Goal: Navigation & Orientation: Find specific page/section

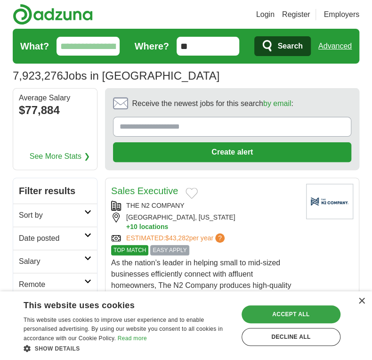
click at [306, 311] on div "Accept all" at bounding box center [291, 314] width 99 height 18
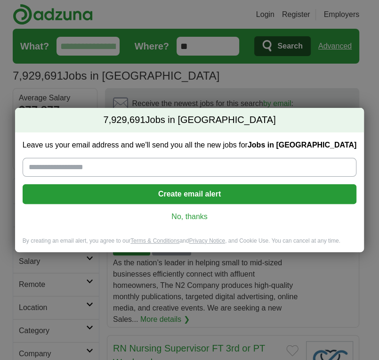
drag, startPoint x: 187, startPoint y: 186, endPoint x: 219, endPoint y: 222, distance: 48.4
click at [219, 222] on div "Leave us your email address and we'll send you all the new jobs for Jobs in US …" at bounding box center [189, 184] width 349 height 105
click at [199, 218] on link "No, thanks" at bounding box center [189, 216] width 319 height 10
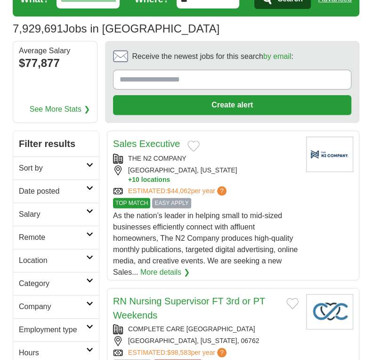
scroll to position [94, 0]
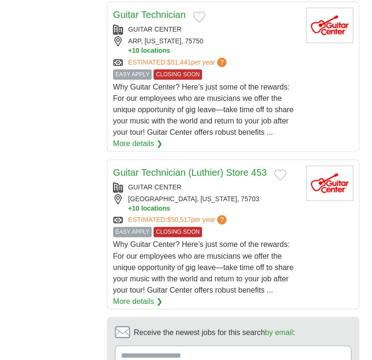
scroll to position [1554, 0]
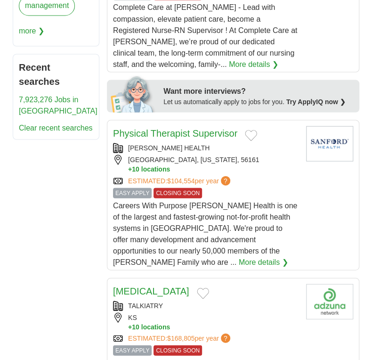
scroll to position [612, 0]
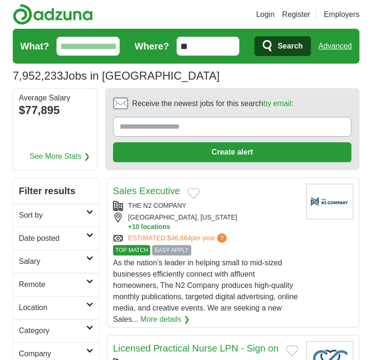
click at [90, 212] on icon at bounding box center [89, 212] width 7 height 5
